Goal: Find specific page/section

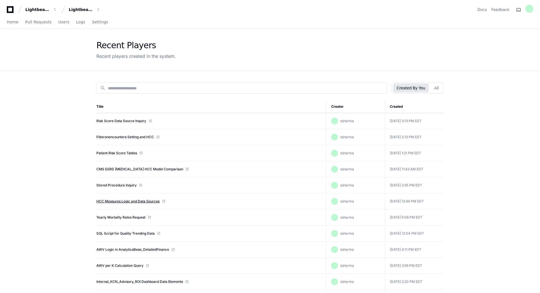
click at [142, 201] on link "HCC Measures Logic and Data Sources" at bounding box center [127, 201] width 63 height 5
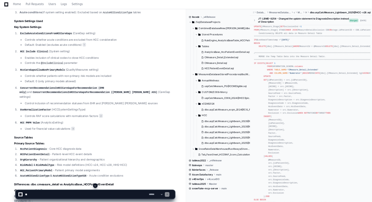
scroll to position [1946, 0]
